Goal: Information Seeking & Learning: Compare options

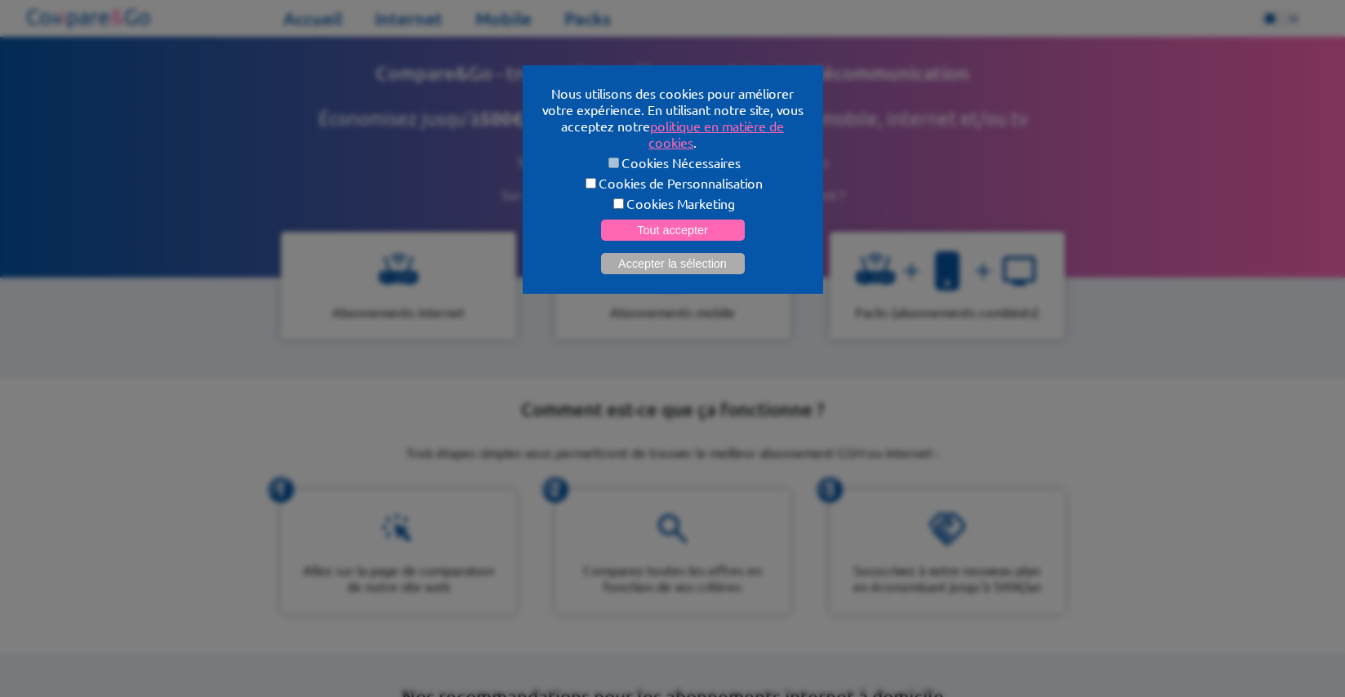
select select "**"
click at [685, 256] on button "Accepter la sélection" at bounding box center [673, 263] width 144 height 21
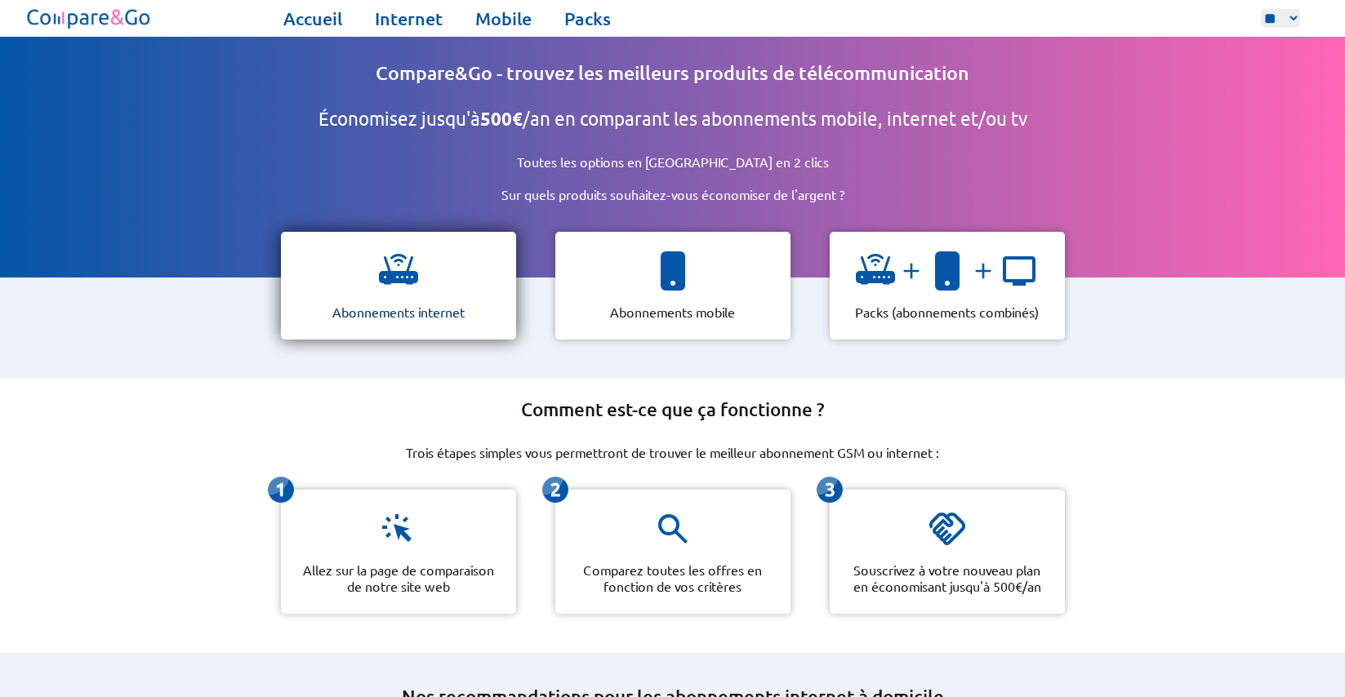
click at [460, 268] on div "Abonnements internet" at bounding box center [398, 286] width 235 height 108
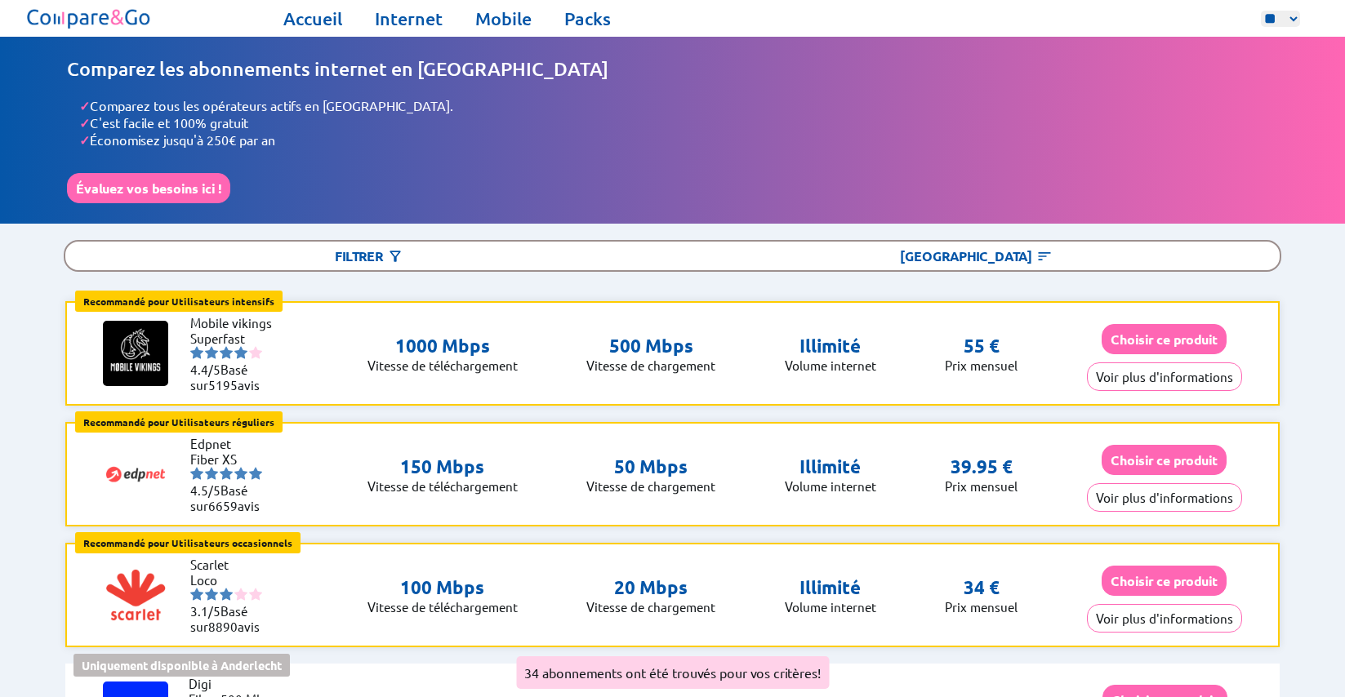
select select "**"
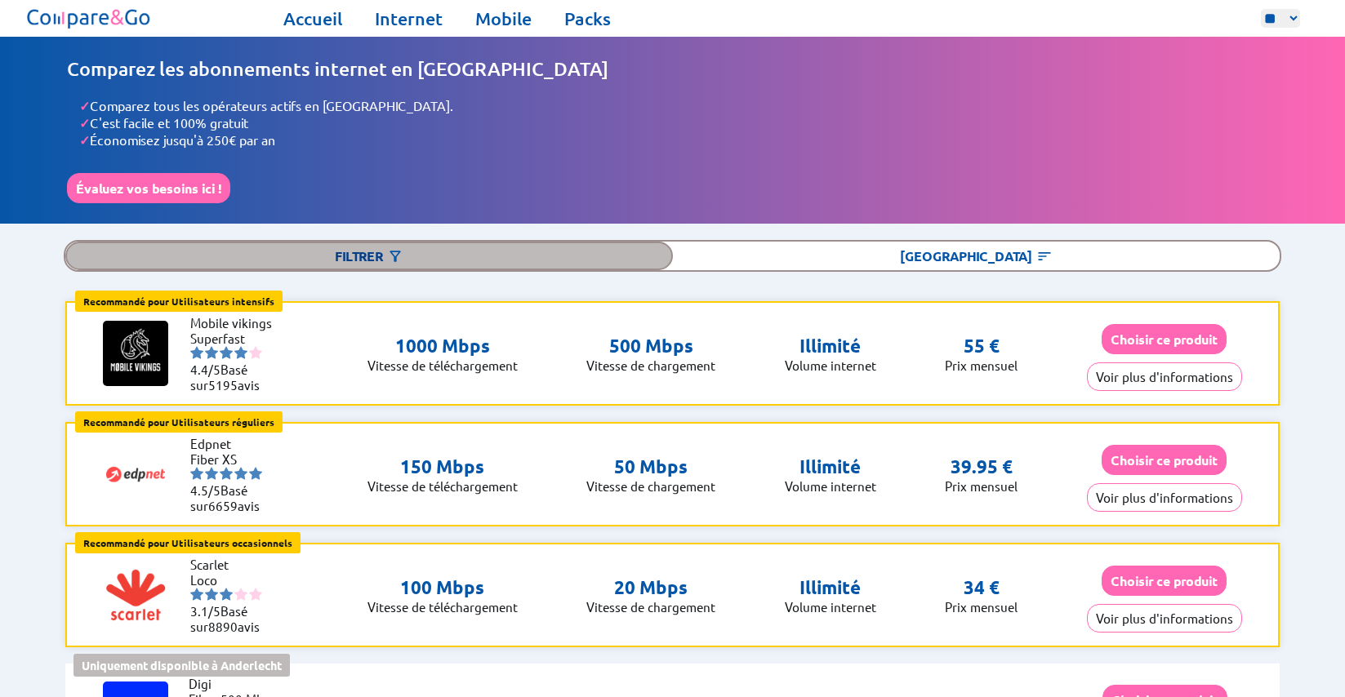
click at [387, 244] on div "Filtrer" at bounding box center [368, 256] width 607 height 29
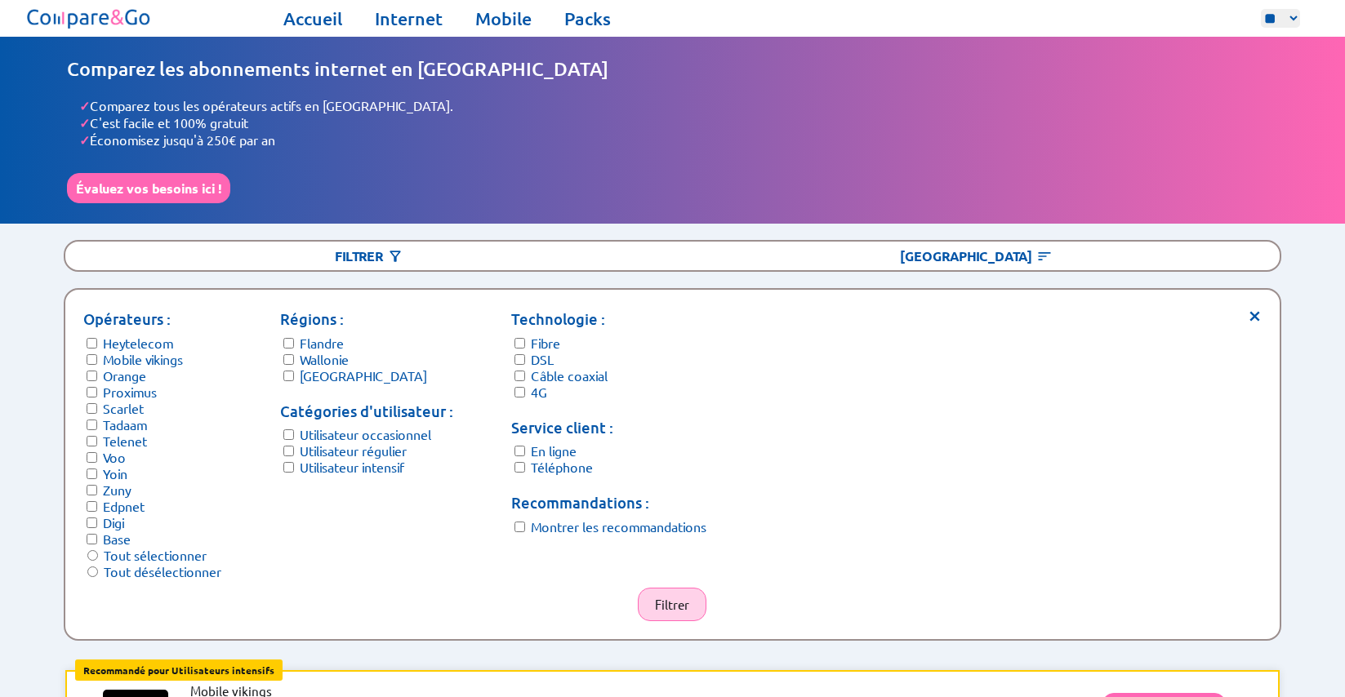
click at [691, 588] on button "Filtrer" at bounding box center [672, 604] width 69 height 33
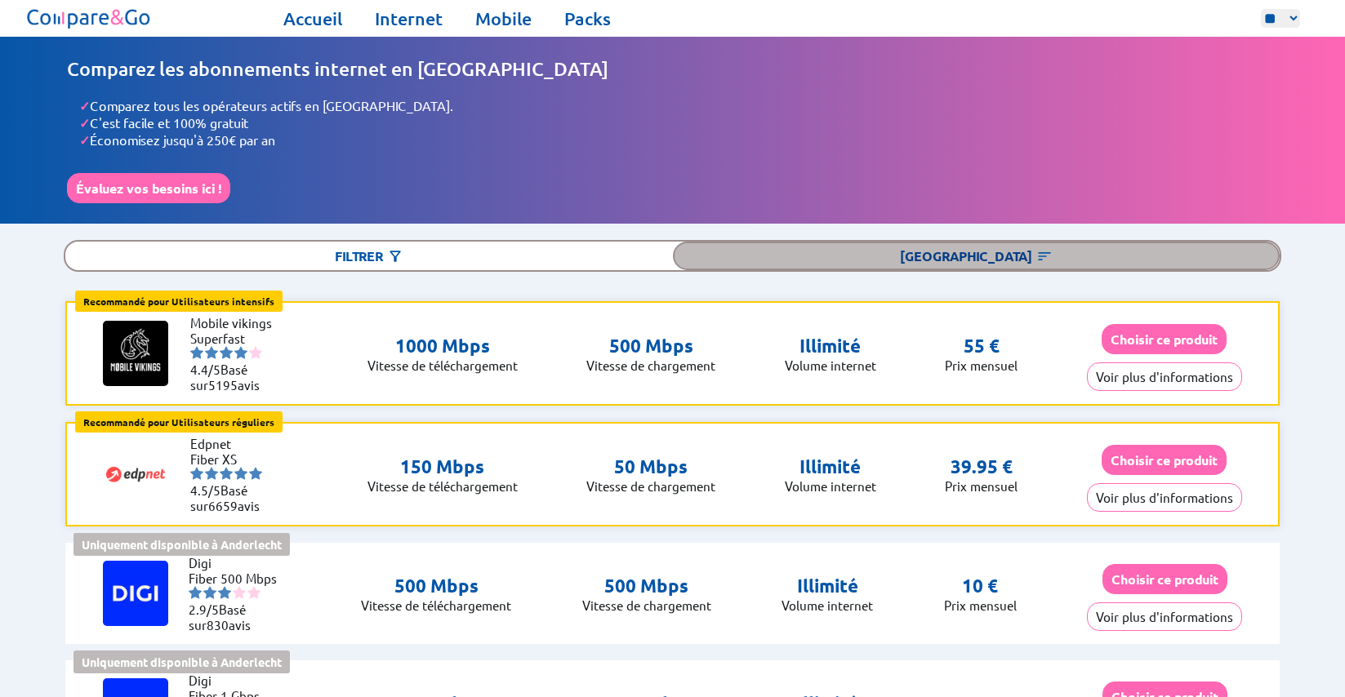
click at [969, 252] on div "[GEOGRAPHIC_DATA]" at bounding box center [976, 256] width 607 height 29
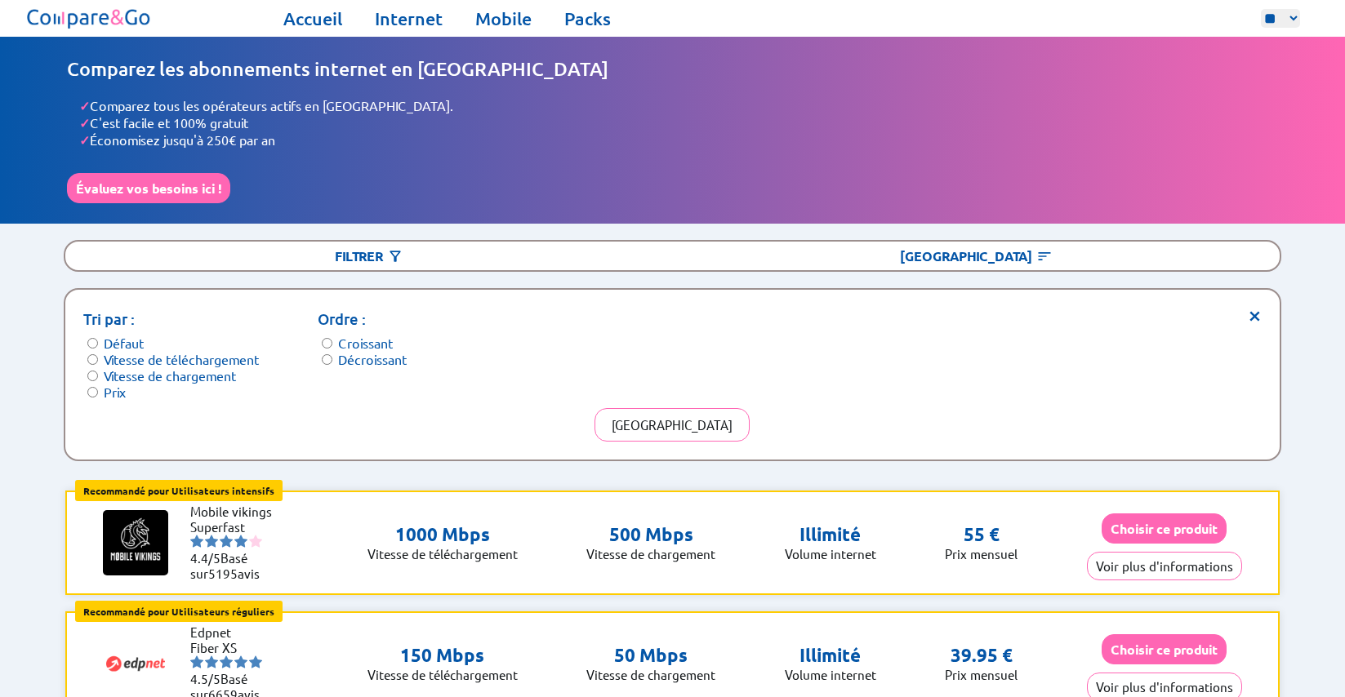
click at [121, 384] on label "Prix" at bounding box center [115, 392] width 22 height 16
click at [676, 411] on button "Trier" at bounding box center [671, 424] width 155 height 33
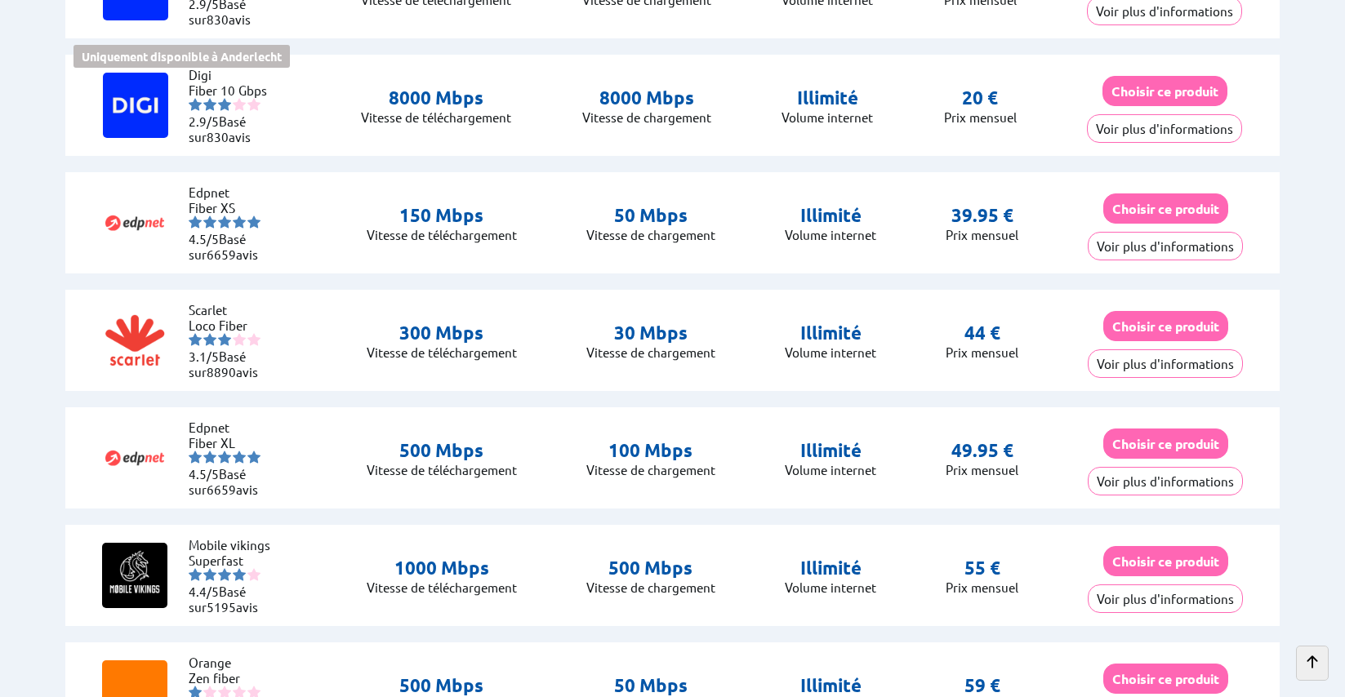
scroll to position [728, 0]
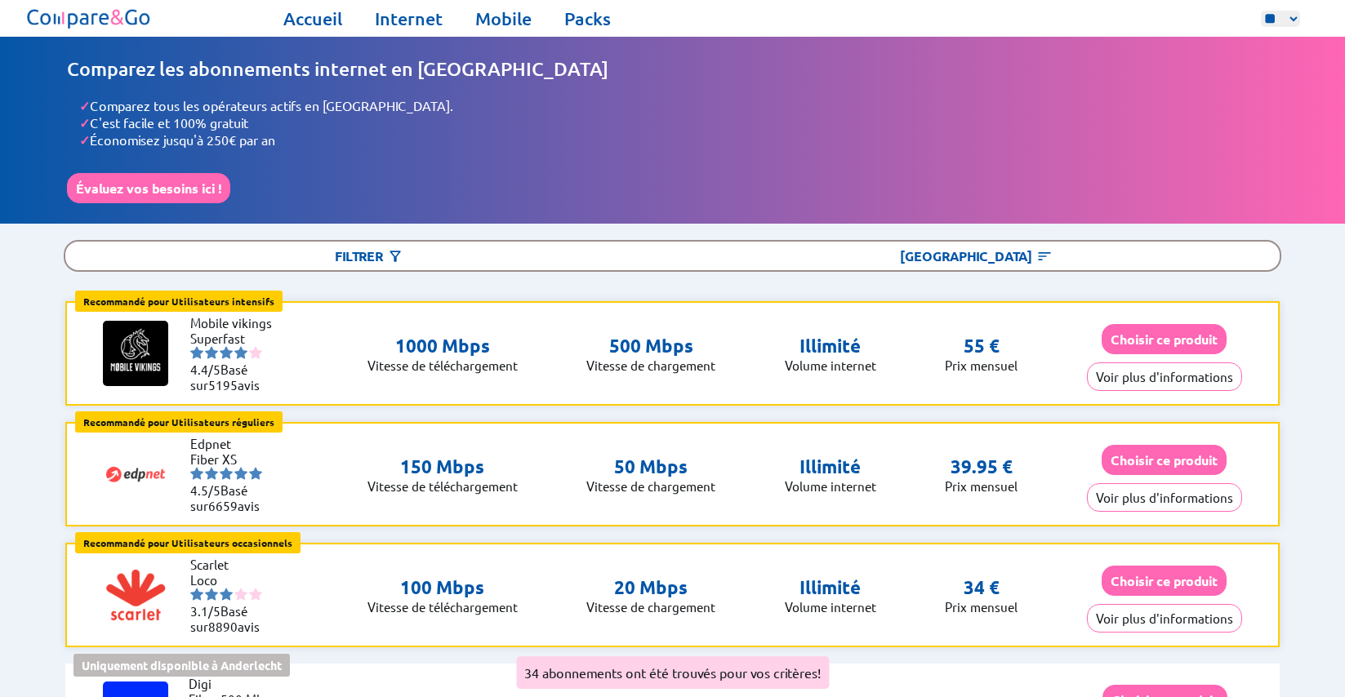
select select "**"
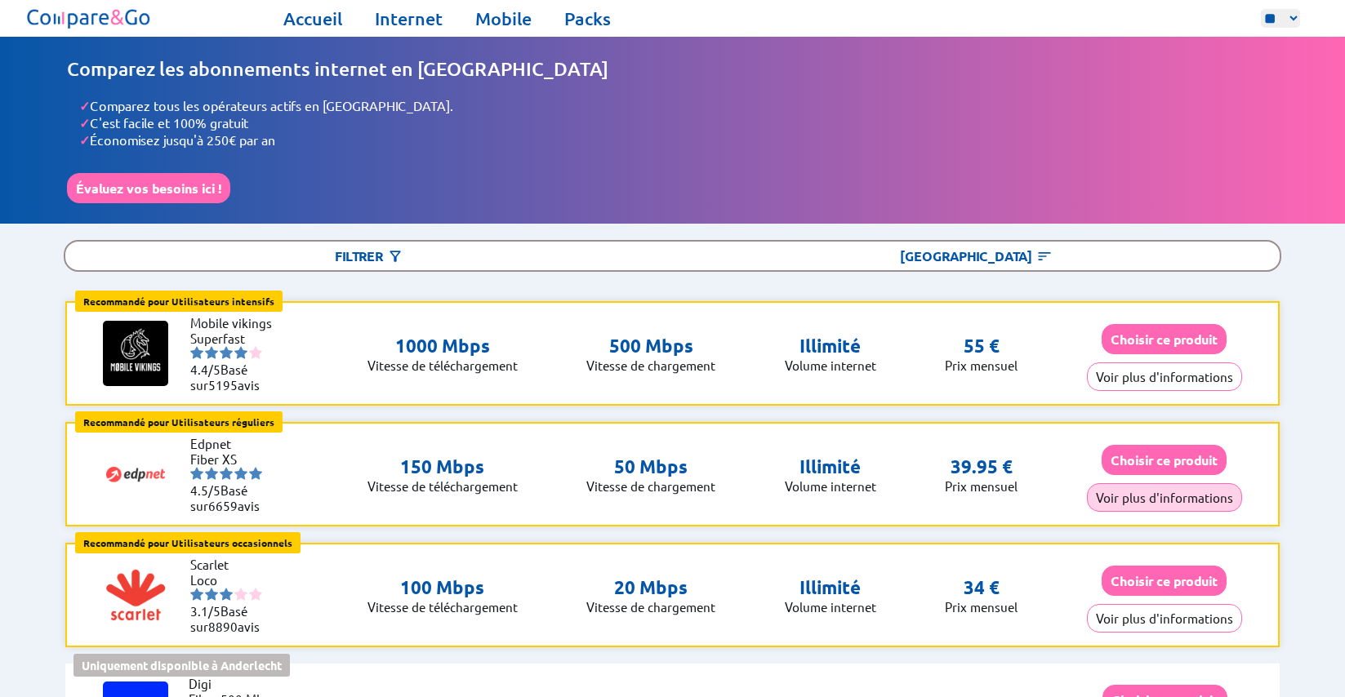
click at [1167, 483] on button "Voir plus d'informations" at bounding box center [1164, 497] width 155 height 29
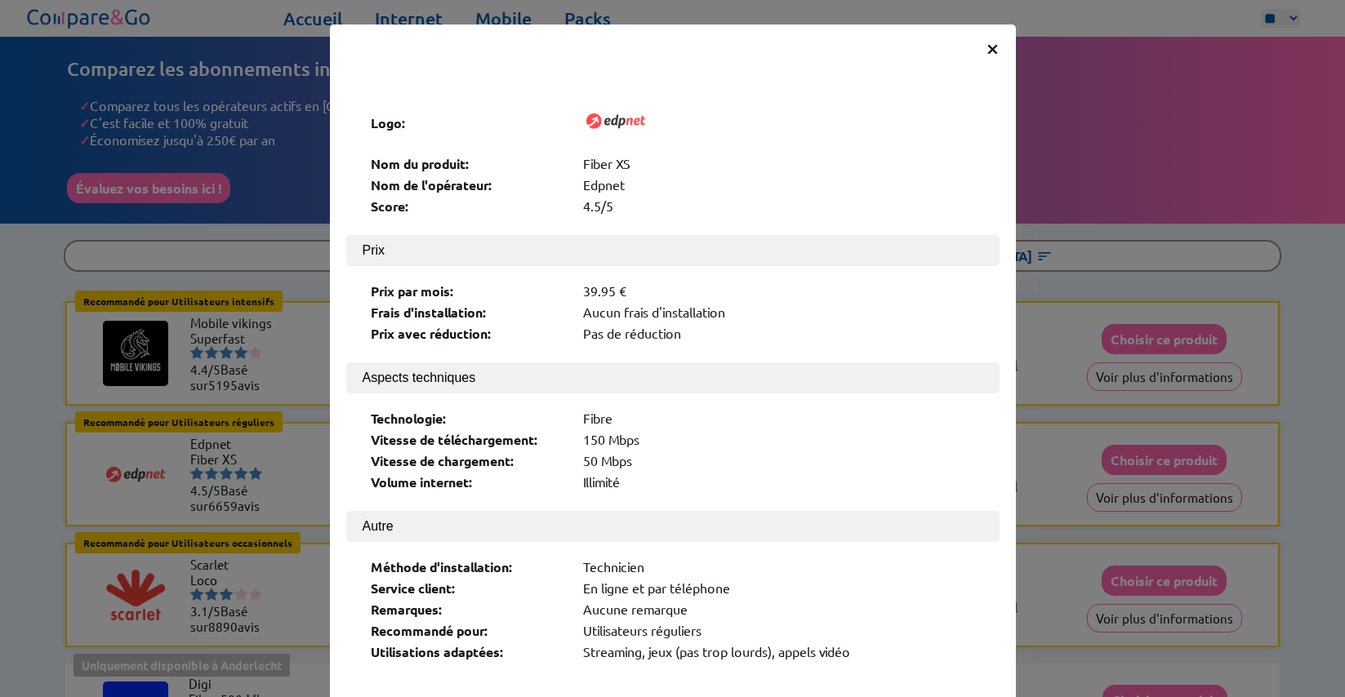
click at [1012, 461] on div "× Logo: Nom du produit: Fiber XS Nom de l'opérateur: Edpnet Score: 4.5/5 Prix P…" at bounding box center [672, 348] width 1345 height 697
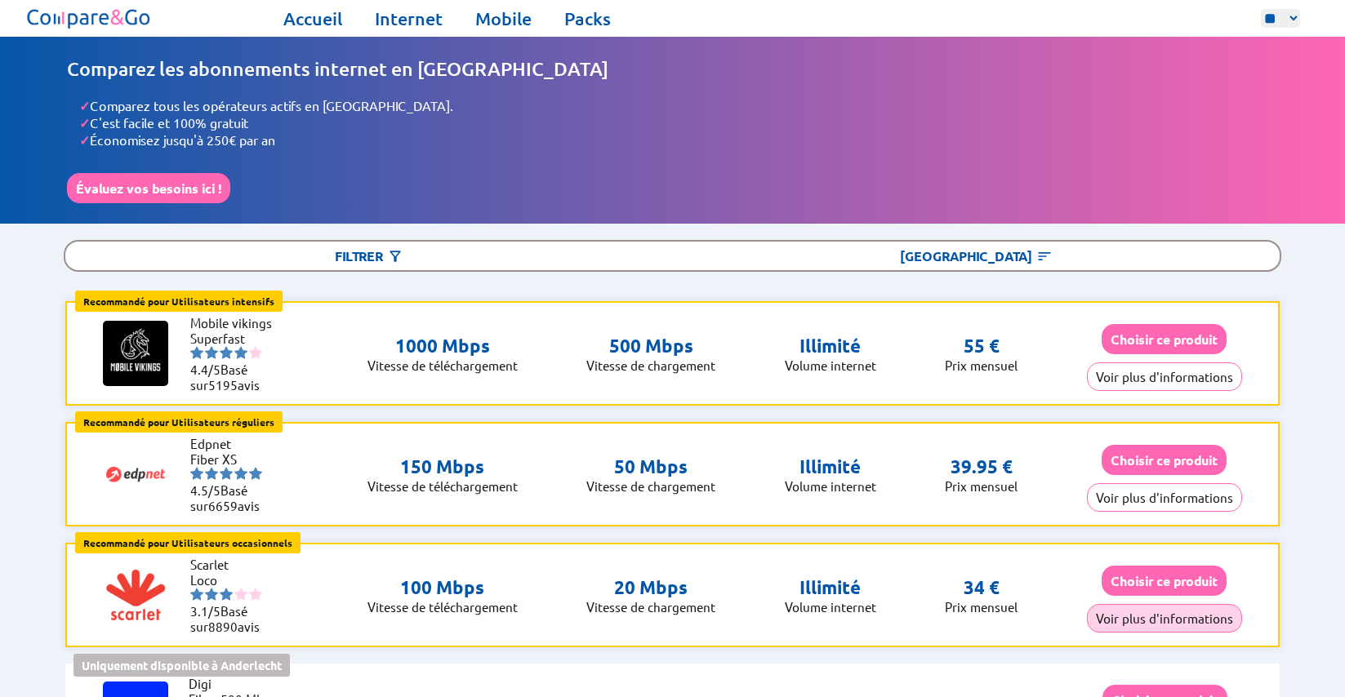
click at [1156, 605] on button "Voir plus d'informations" at bounding box center [1164, 618] width 155 height 29
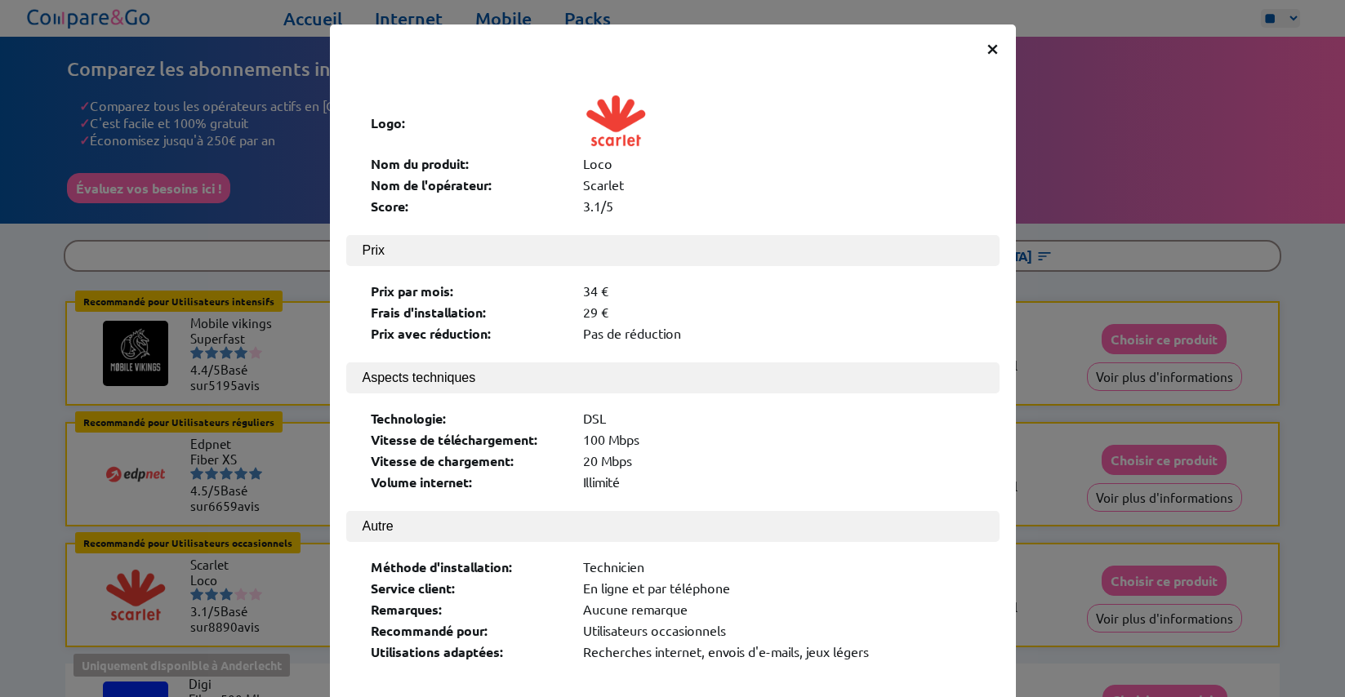
click at [1042, 568] on div "× Logo: Nom du produit: Loco Nom de l'opérateur: Scarlet Score: 3.1/5 Prix Prix…" at bounding box center [672, 348] width 1345 height 697
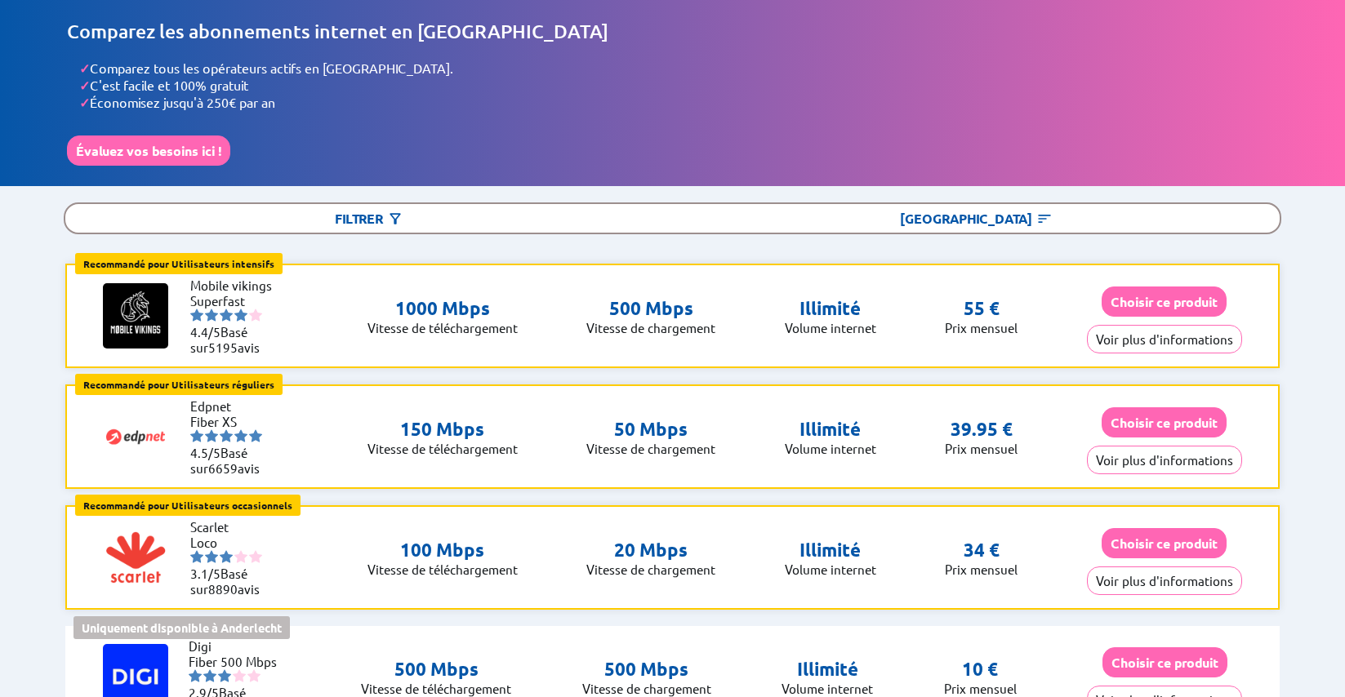
scroll to position [52, 0]
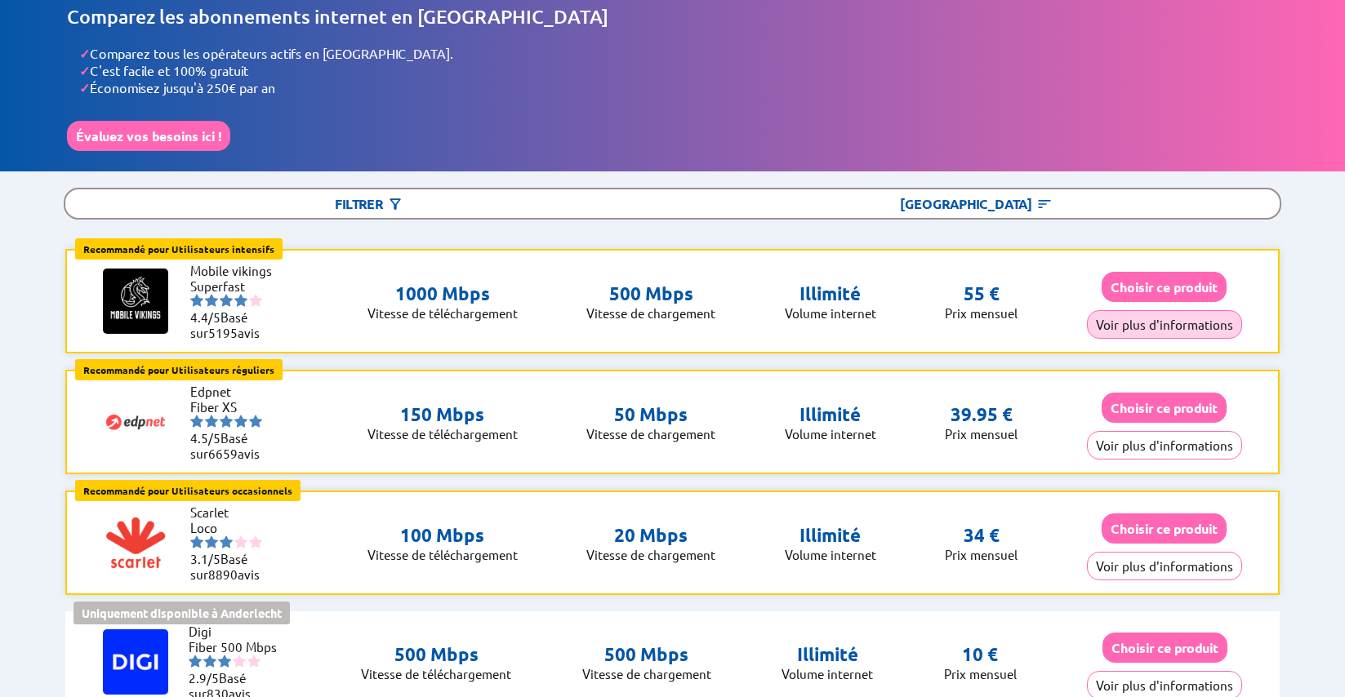
click at [1142, 312] on button "Voir plus d'informations" at bounding box center [1164, 324] width 155 height 29
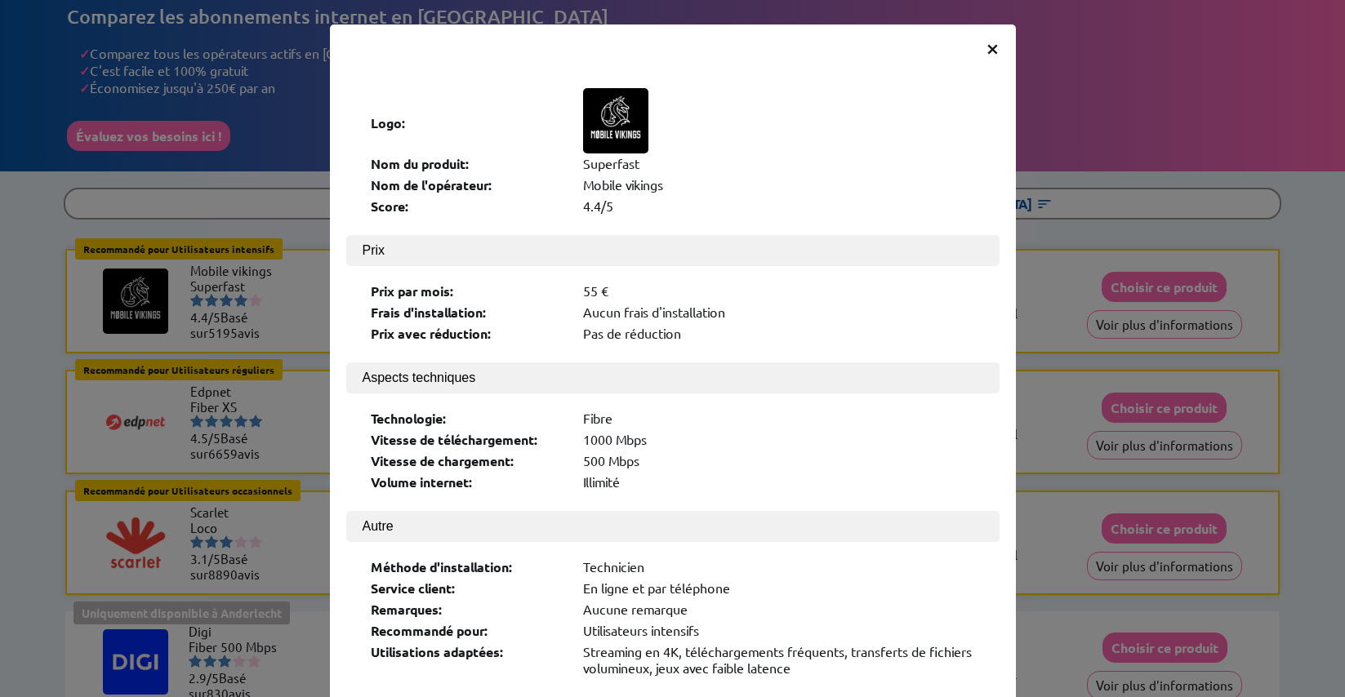
click at [1071, 406] on div "× Logo: Nom du produit: Superfast Nom de l'opérateur: Mobile vikings Score: 4.4…" at bounding box center [672, 348] width 1345 height 697
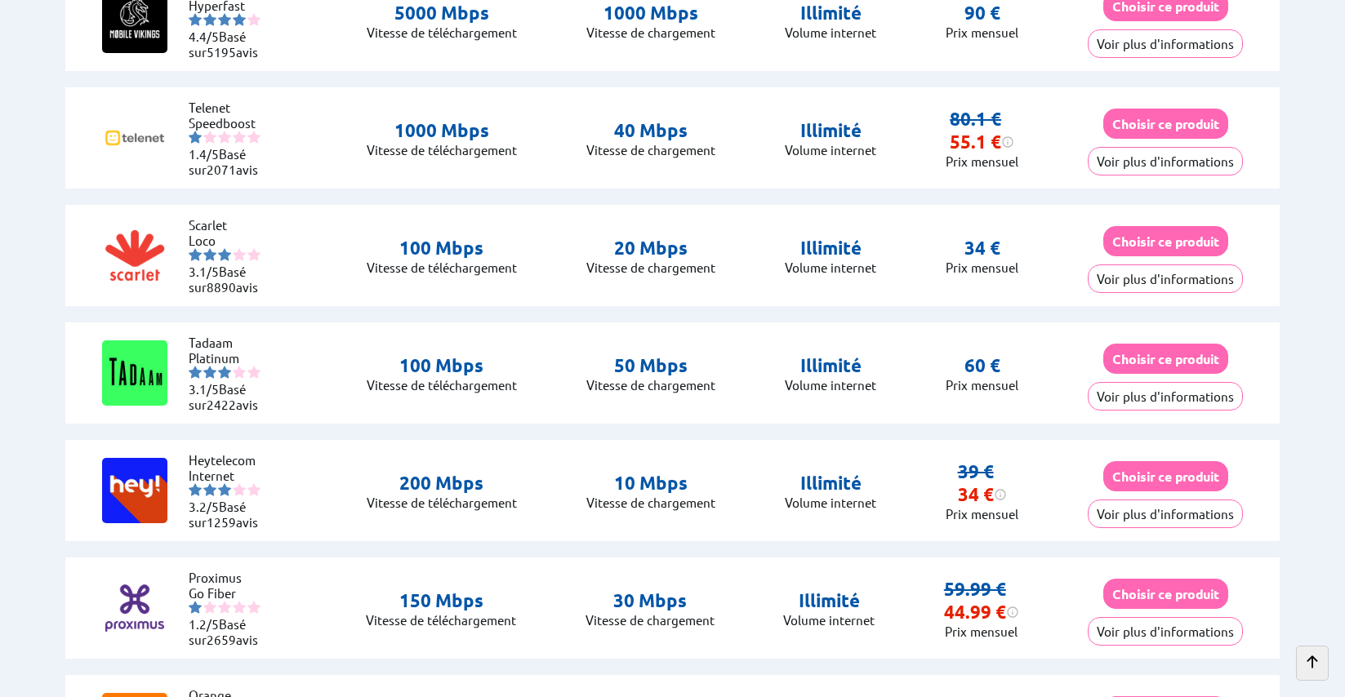
scroll to position [2582, 0]
